Goal: Task Accomplishment & Management: Complete application form

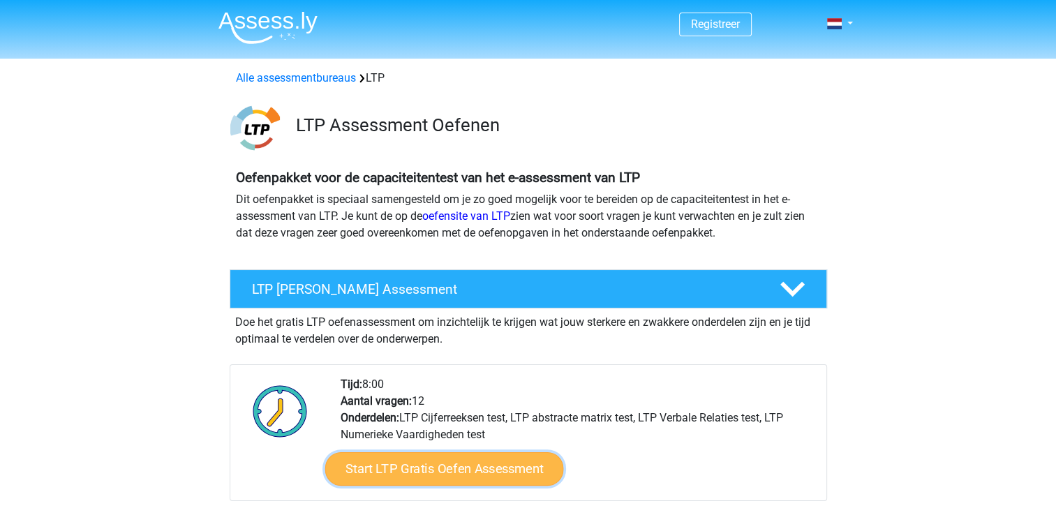
click at [433, 469] on link "Start LTP Gratis Oefen Assessment" at bounding box center [444, 469] width 239 height 34
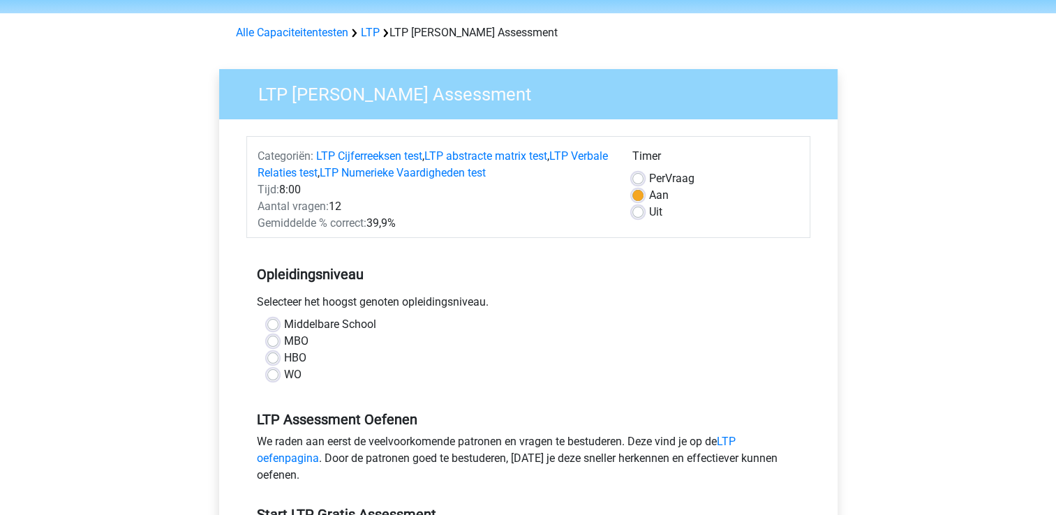
scroll to position [70, 0]
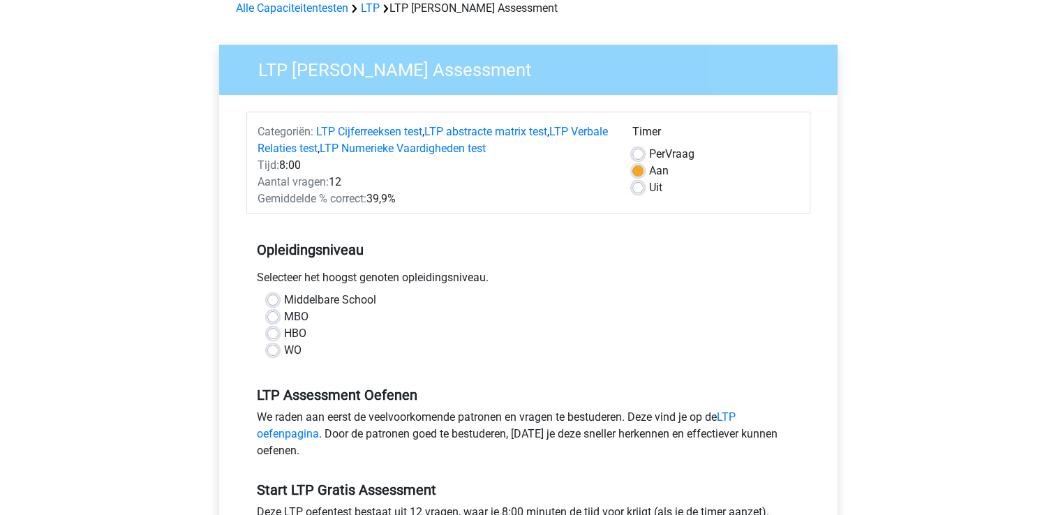
click at [284, 297] on label "Middelbare School" at bounding box center [330, 300] width 92 height 17
click at [268, 297] on input "Middelbare School" at bounding box center [272, 299] width 11 height 14
radio input "true"
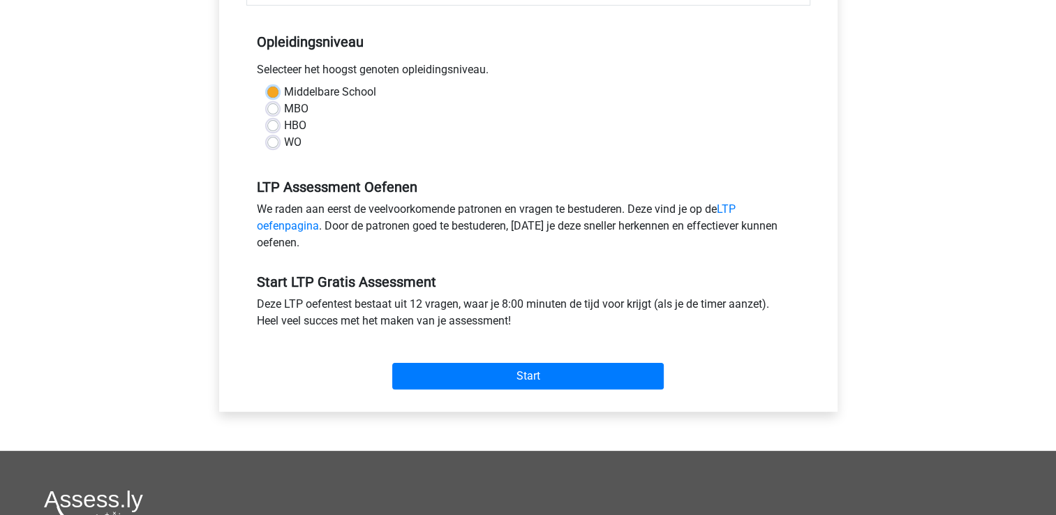
scroll to position [279, 0]
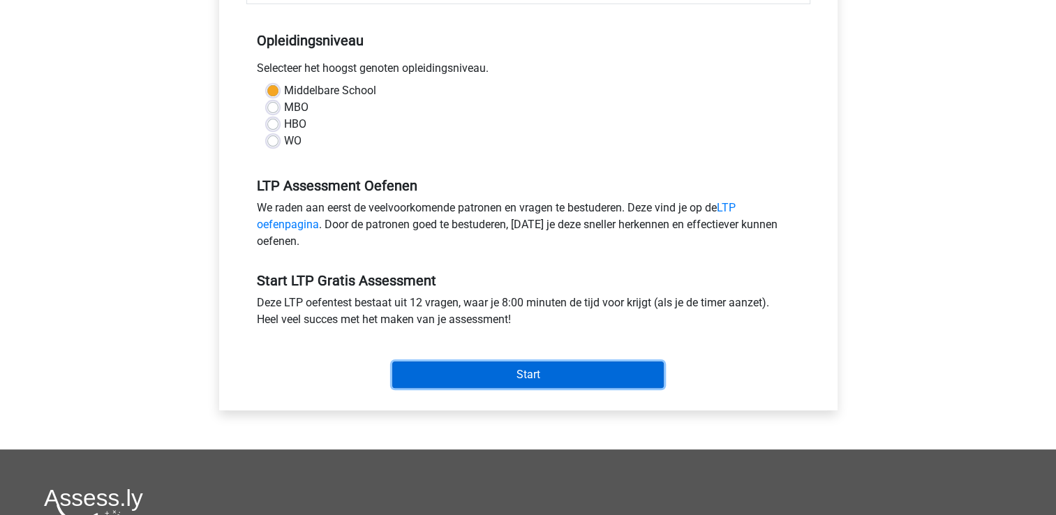
click at [467, 373] on input "Start" at bounding box center [528, 375] width 272 height 27
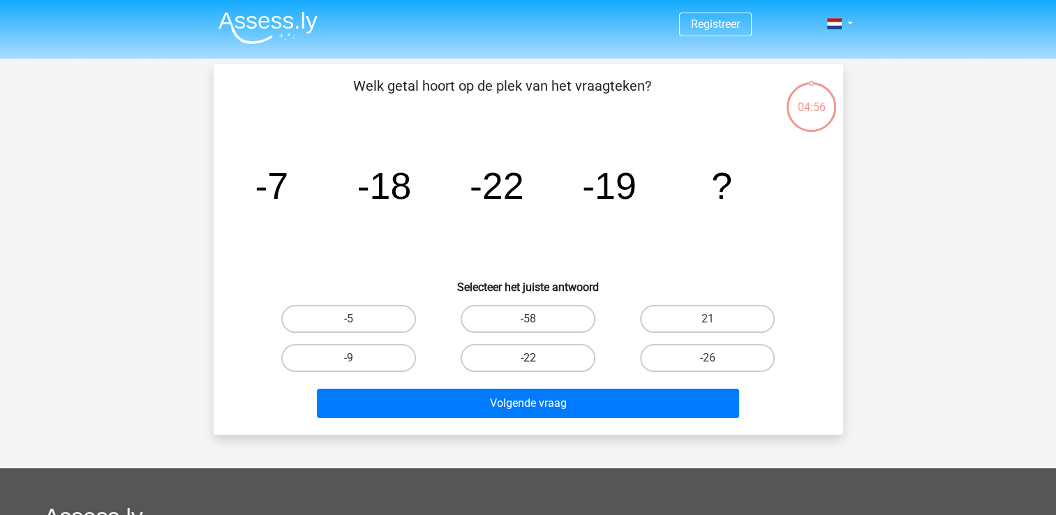
click at [531, 353] on label "-22" at bounding box center [528, 358] width 135 height 28
click at [531, 358] on input "-22" at bounding box center [532, 362] width 9 height 9
radio input "true"
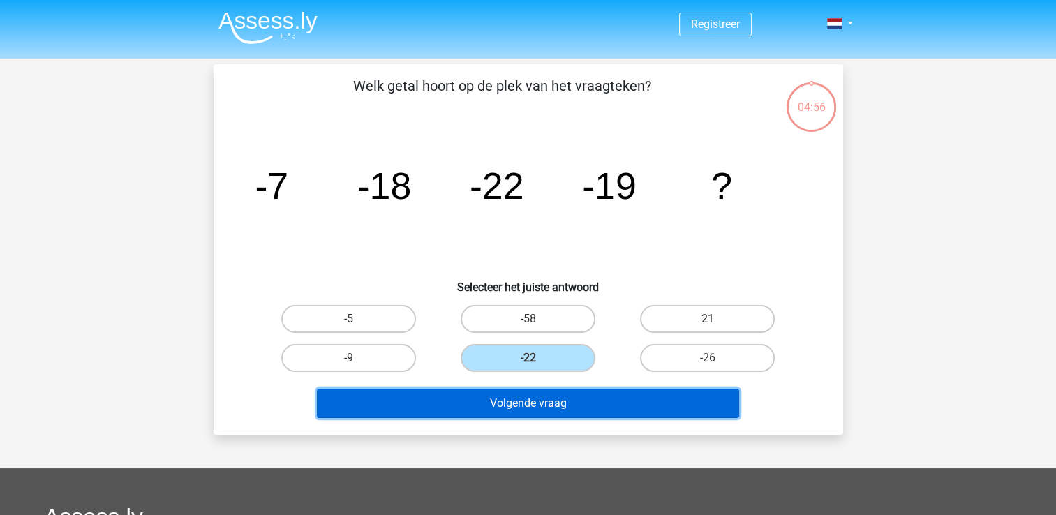
click at [545, 405] on button "Volgende vraag" at bounding box center [528, 403] width 422 height 29
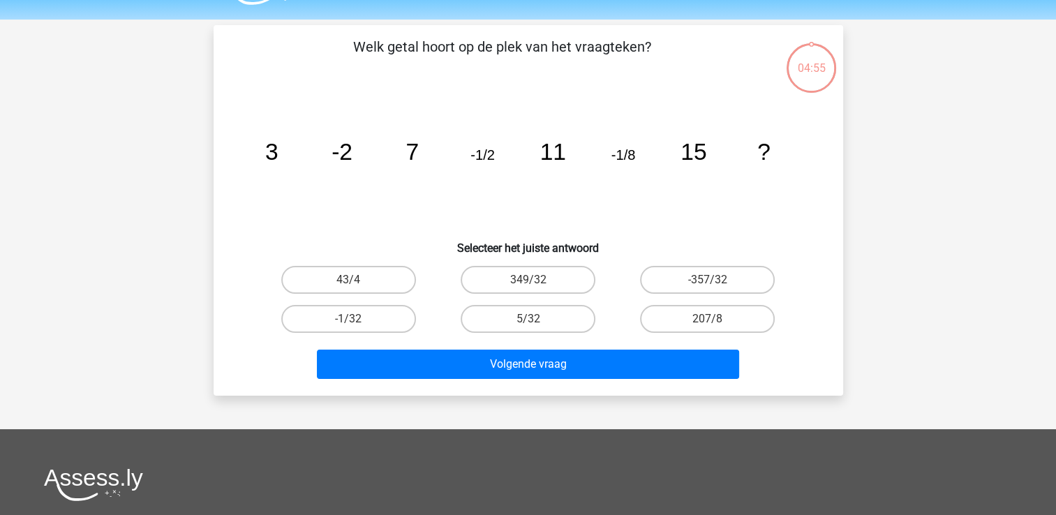
scroll to position [64, 0]
